Goal: Book appointment/travel/reservation

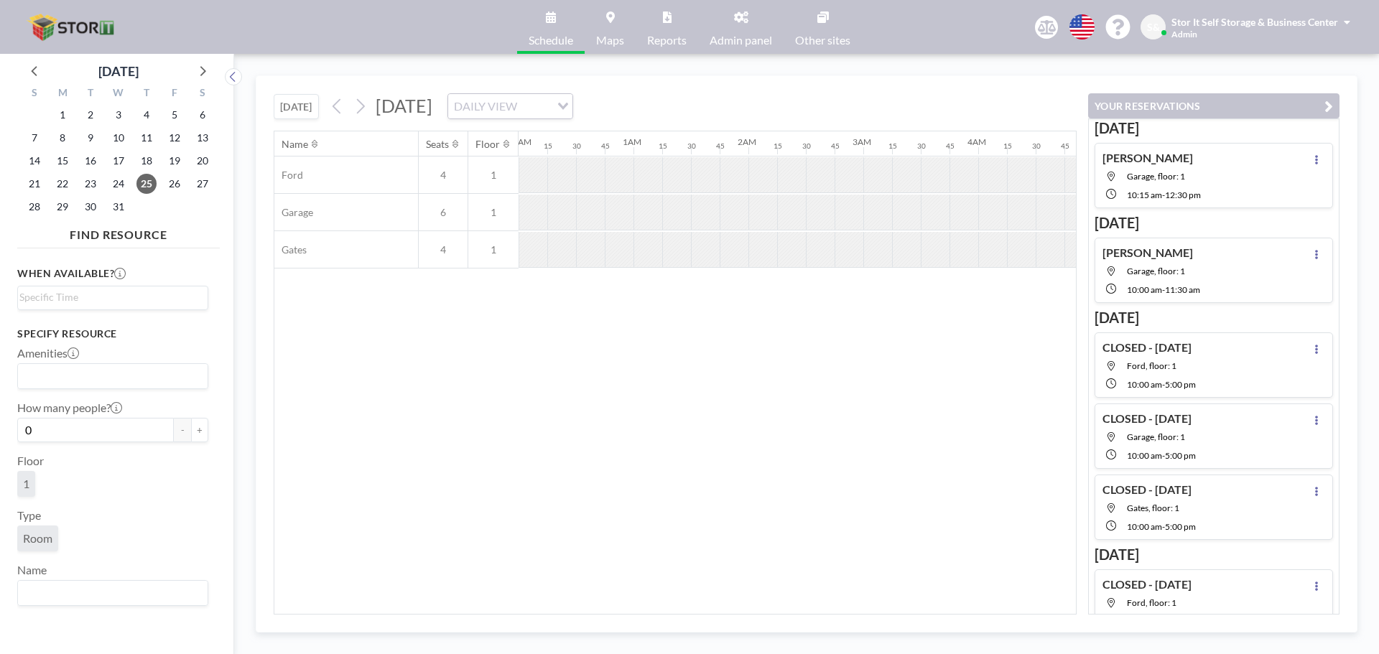
scroll to position [0, 1039]
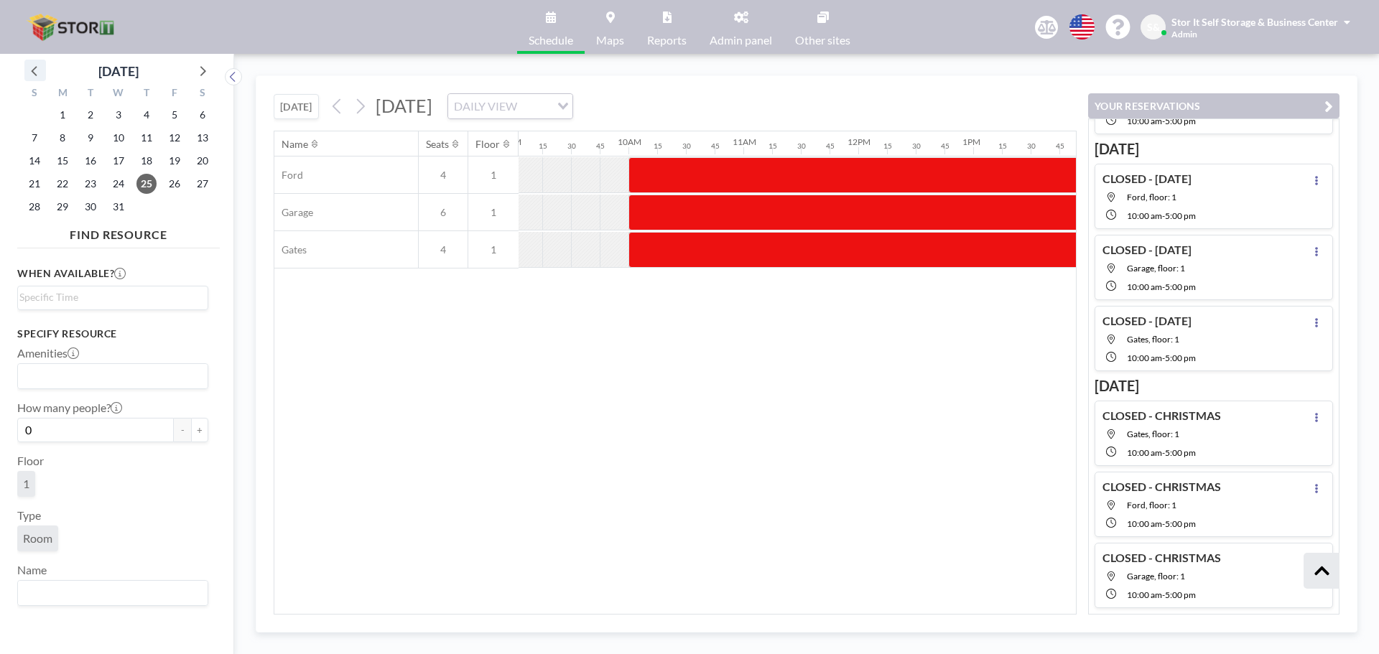
click at [37, 74] on icon at bounding box center [35, 70] width 19 height 19
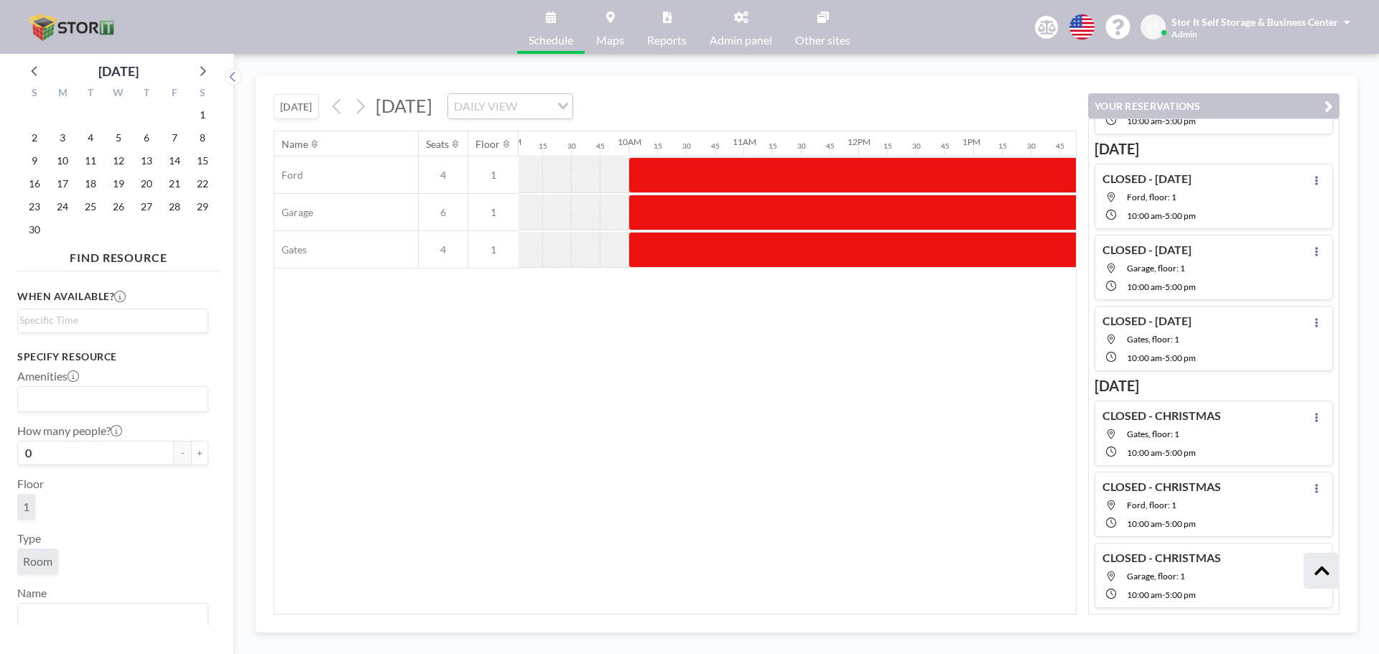
click at [73, 32] on img at bounding box center [72, 27] width 99 height 29
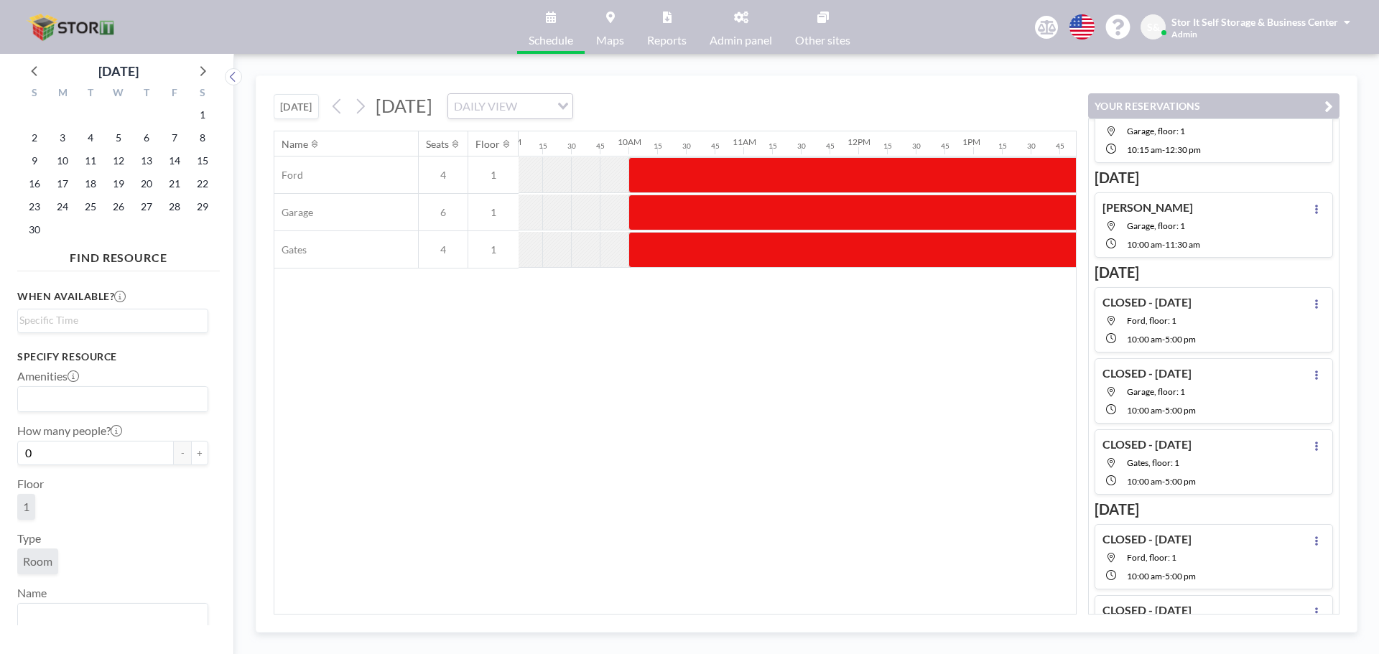
scroll to position [0, 0]
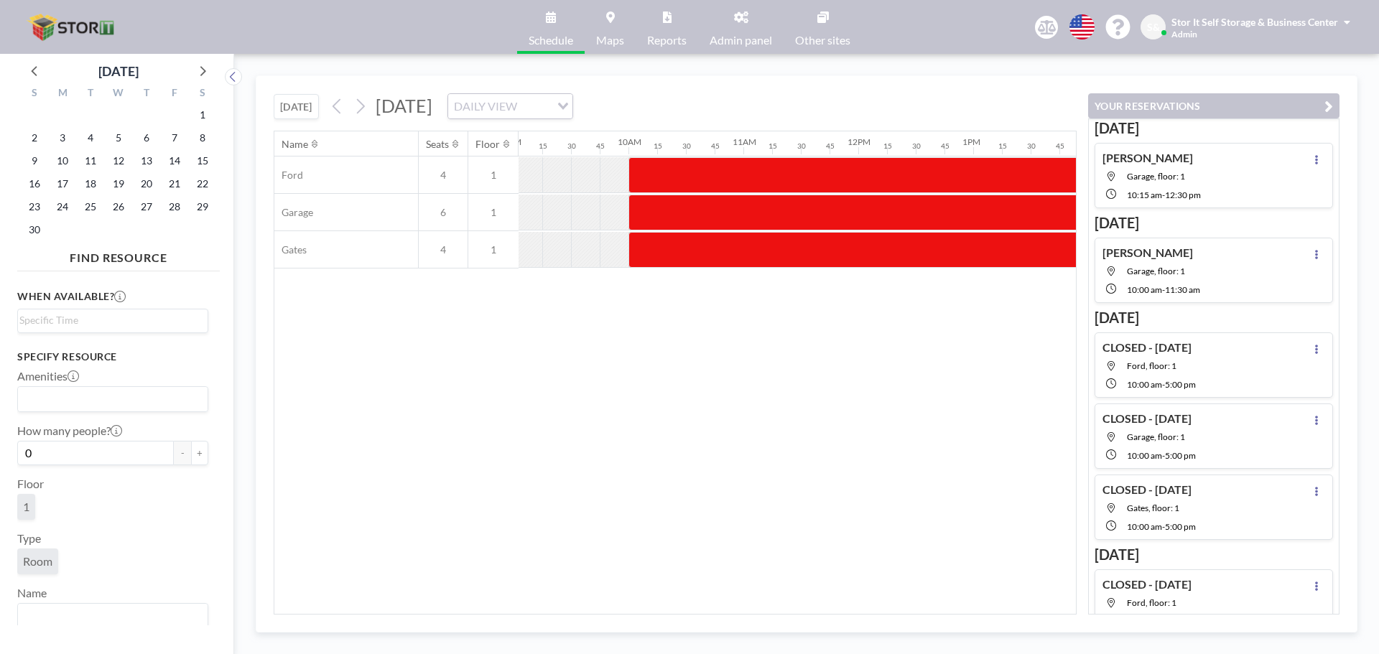
click at [301, 111] on button "[DATE]" at bounding box center [296, 106] width 45 height 25
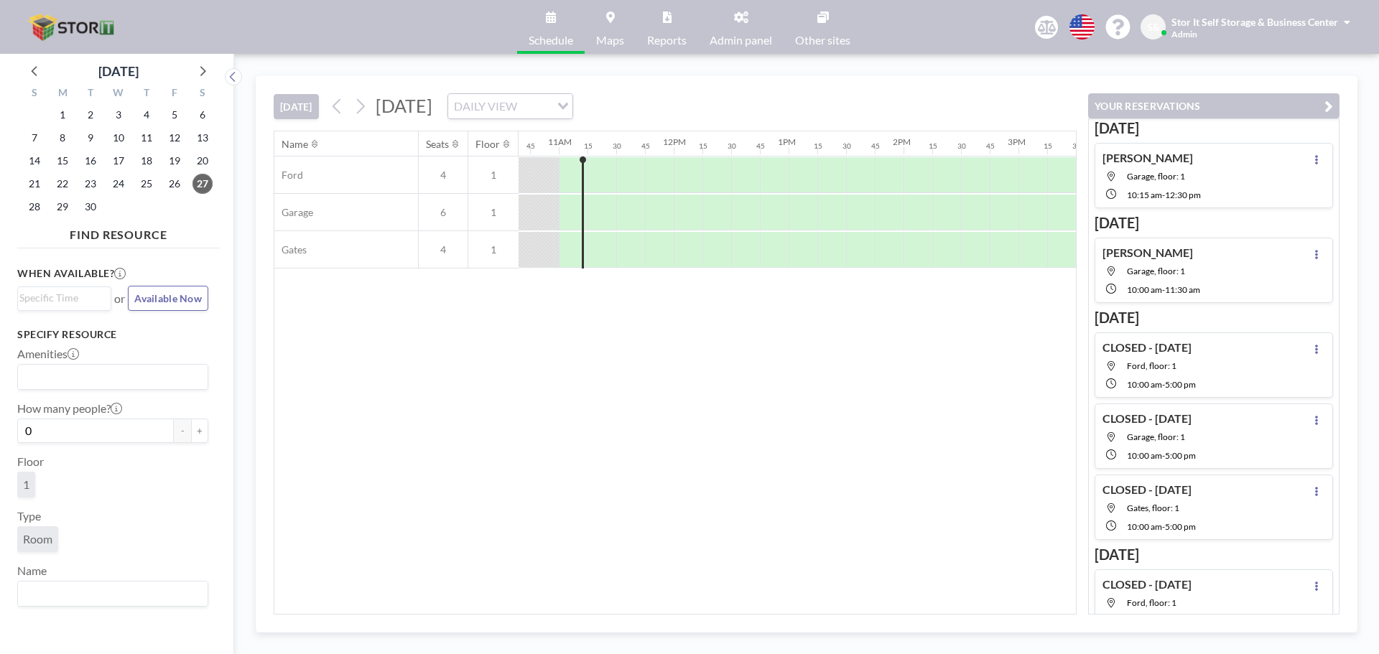
scroll to position [0, 1235]
click at [609, 14] on icon at bounding box center [610, 16] width 9 height 11
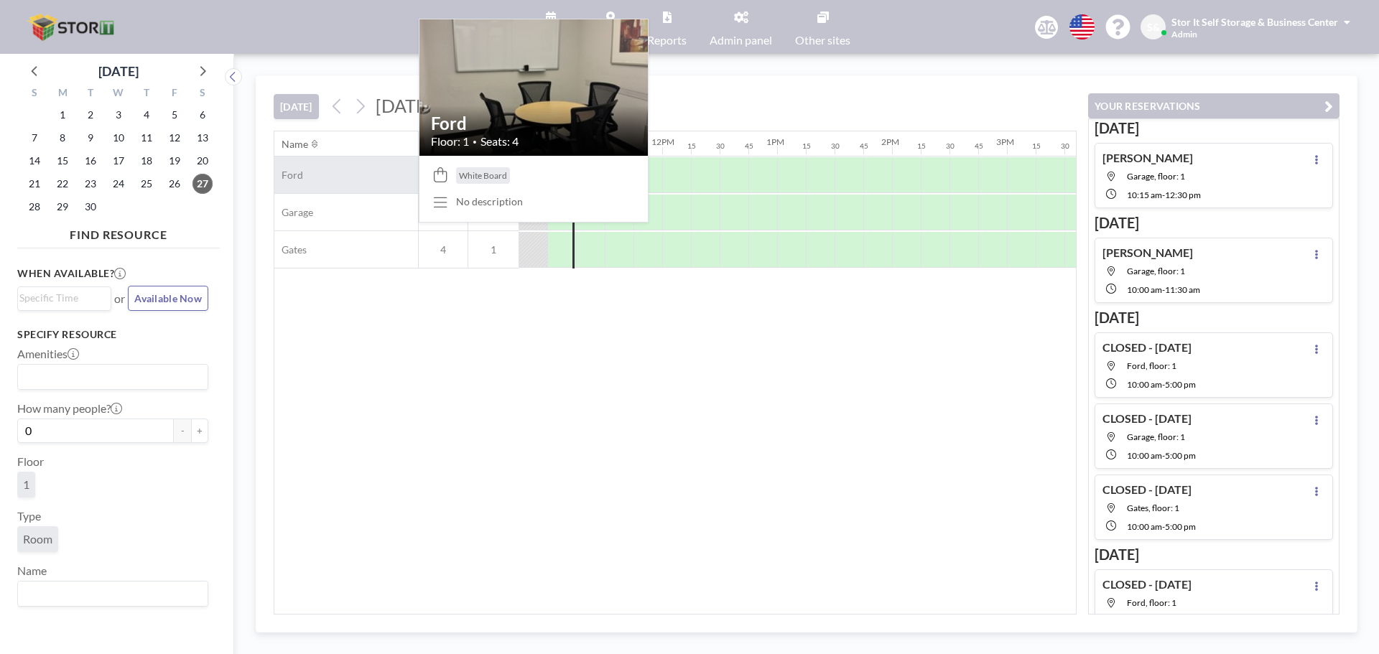
click at [295, 169] on span "Ford" at bounding box center [288, 175] width 29 height 13
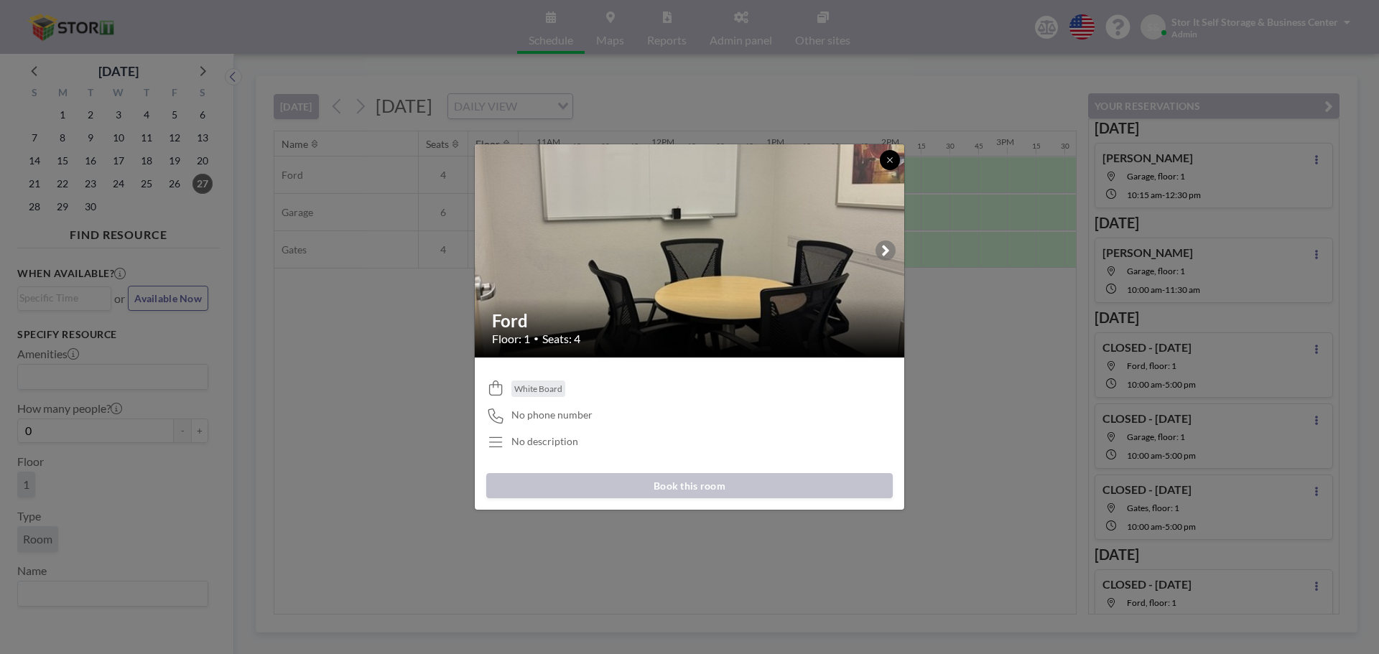
click at [891, 164] on button at bounding box center [890, 160] width 20 height 20
